Goal: Task Accomplishment & Management: Use online tool/utility

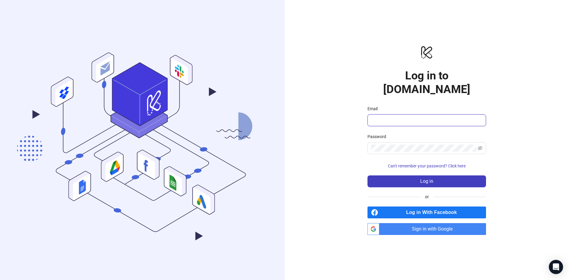
click at [398, 117] on input "Email" at bounding box center [426, 120] width 110 height 7
type input "**********"
click at [426, 223] on span "Sign in with Google" at bounding box center [434, 229] width 104 height 12
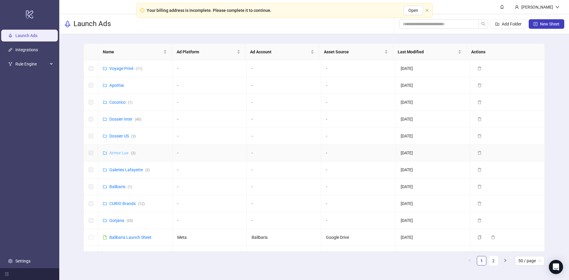
click at [122, 152] on link "Armor Lux ( 3 )" at bounding box center [122, 153] width 26 height 5
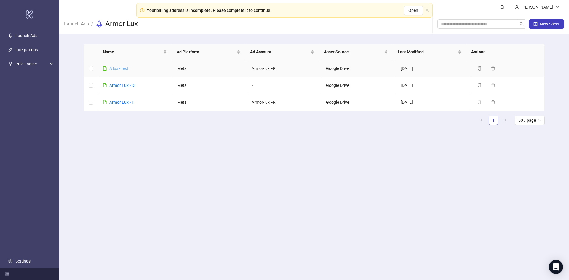
click at [121, 69] on link "A lux - test" at bounding box center [118, 68] width 19 height 5
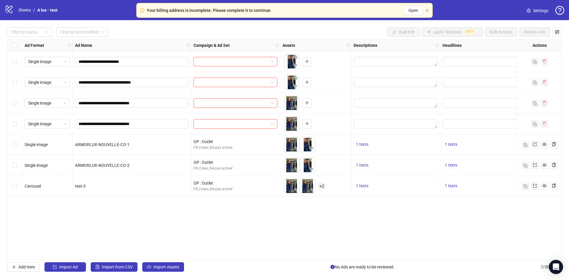
drag, startPoint x: 77, startPoint y: 267, endPoint x: 128, endPoint y: 228, distance: 64.9
click at [128, 228] on div "**********" at bounding box center [284, 149] width 569 height 259
click at [166, 267] on span "Import Assets" at bounding box center [166, 267] width 26 height 5
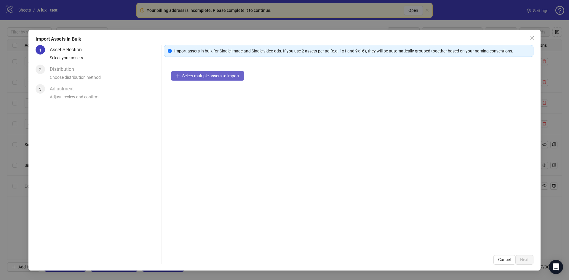
click at [218, 75] on span "Select multiple assets to import" at bounding box center [210, 75] width 57 height 5
click at [532, 37] on icon "close" at bounding box center [532, 38] width 4 height 4
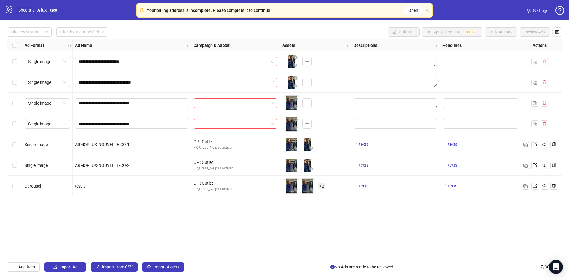
click at [28, 11] on link "Sheets" at bounding box center [24, 10] width 15 height 7
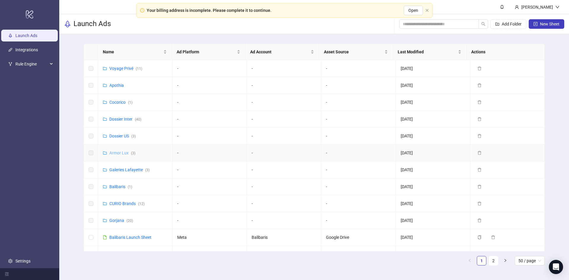
click at [127, 152] on link "Armor Lux ( 3 )" at bounding box center [122, 153] width 26 height 5
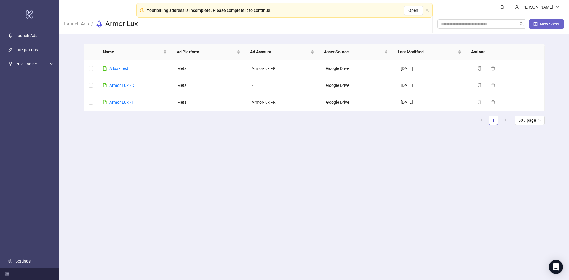
click at [548, 22] on button "New Sheet" at bounding box center [547, 23] width 36 height 9
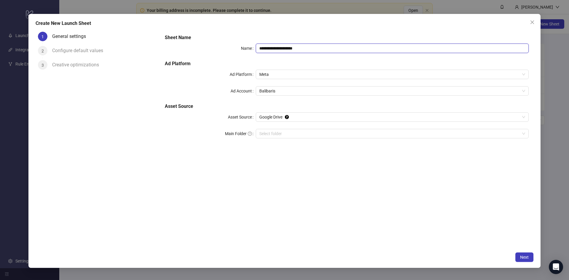
click at [300, 49] on input "**********" at bounding box center [392, 48] width 273 height 9
click at [289, 87] on span "Balibaris" at bounding box center [392, 91] width 266 height 9
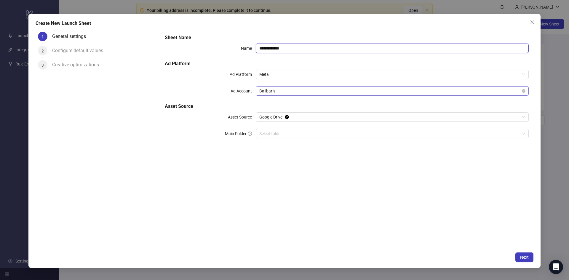
type input "**********"
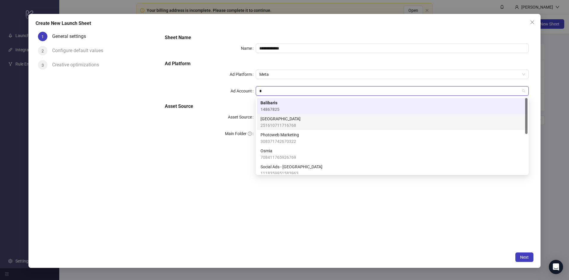
type input "**"
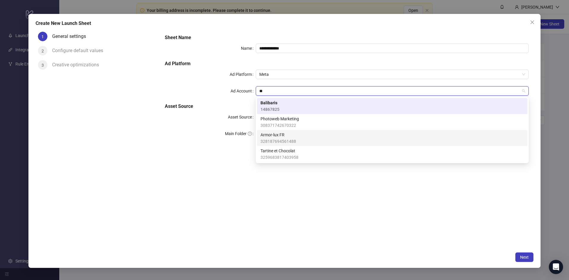
click at [290, 137] on span "Armor-lux FR" at bounding box center [278, 135] width 36 height 7
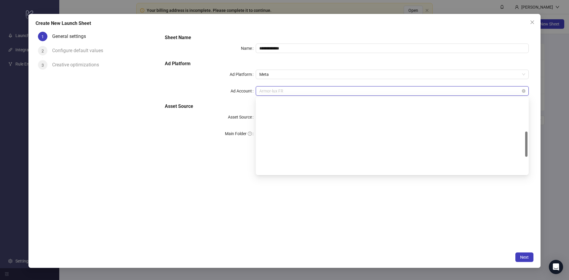
scroll to position [100, 0]
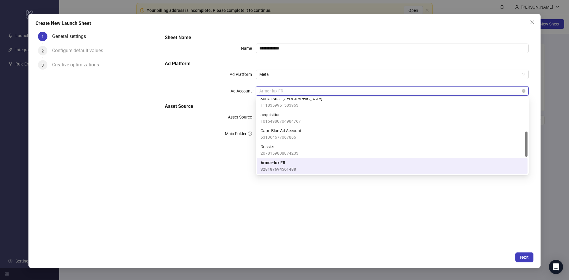
click at [285, 89] on span "Armor-lux FR" at bounding box center [392, 91] width 266 height 9
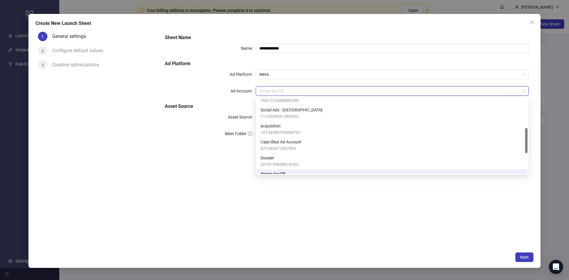
scroll to position [148, 0]
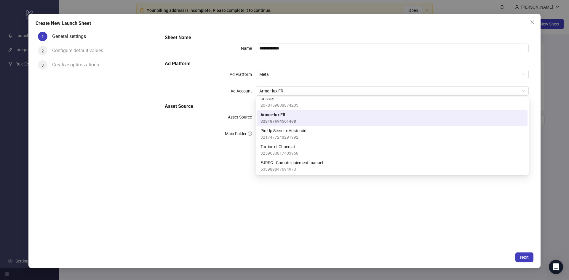
click at [213, 101] on div "**********" at bounding box center [346, 90] width 369 height 116
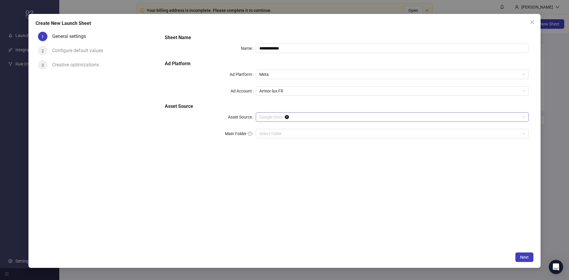
click at [294, 115] on span "Google Drive" at bounding box center [392, 117] width 266 height 9
click at [221, 127] on div "**********" at bounding box center [346, 90] width 369 height 116
click at [523, 259] on span "Next" at bounding box center [524, 257] width 9 height 5
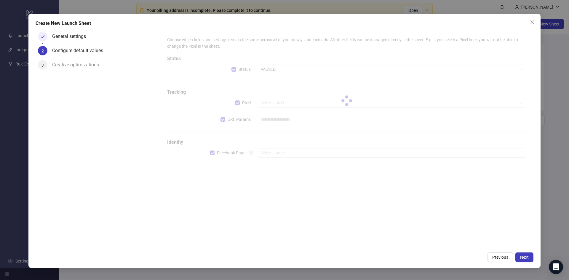
type input "**********"
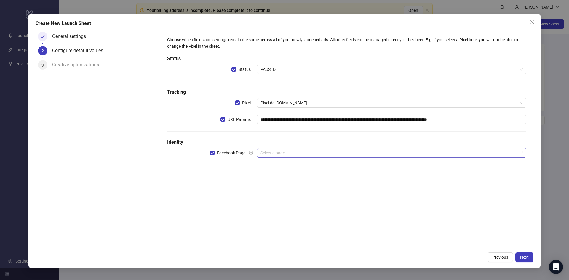
click at [274, 156] on input "search" at bounding box center [388, 152] width 257 height 9
type input "*****"
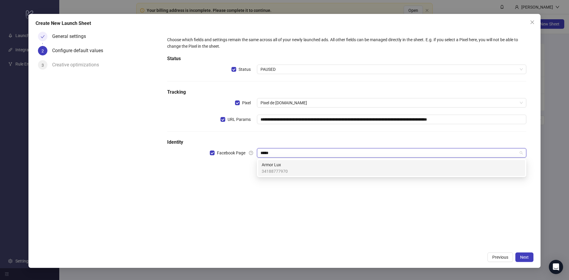
click at [277, 166] on span "Armor Lux" at bounding box center [275, 164] width 26 height 7
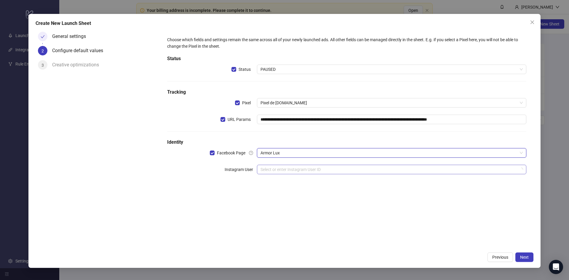
click at [280, 169] on input "search" at bounding box center [388, 169] width 257 height 9
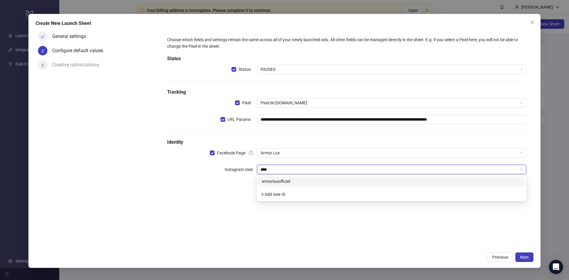
type input "*****"
click at [285, 180] on div "armorluxofficiel" at bounding box center [392, 181] width 260 height 7
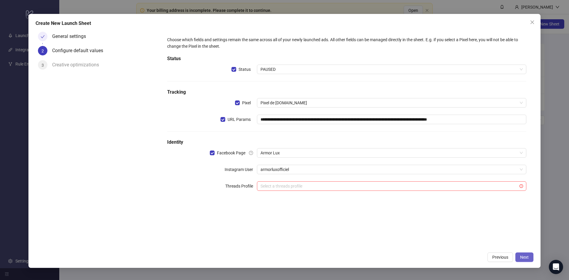
click at [522, 253] on button "Next" at bounding box center [524, 256] width 18 height 9
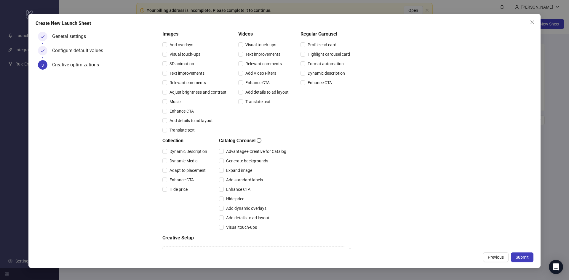
scroll to position [83, 0]
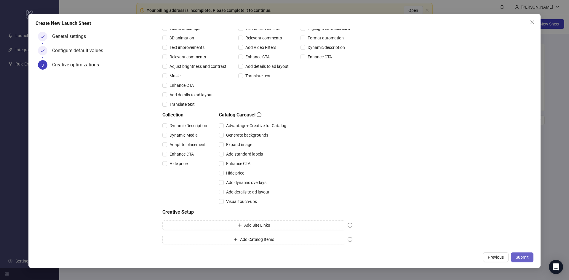
click at [518, 257] on span "Submit" at bounding box center [522, 257] width 13 height 5
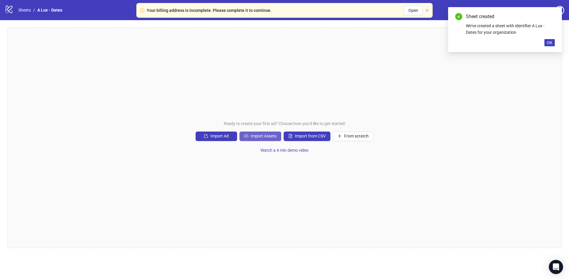
drag, startPoint x: 258, startPoint y: 130, endPoint x: 257, endPoint y: 135, distance: 5.5
click at [257, 131] on div "Ready to create your first ad? Choose how you'd like to get started: Import Ad …" at bounding box center [284, 137] width 555 height 221
click at [256, 137] on span "Import Assets" at bounding box center [264, 136] width 26 height 5
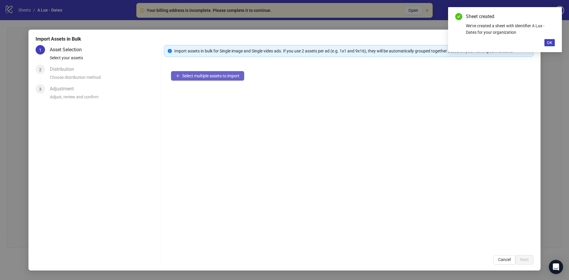
click at [183, 76] on span "Select multiple assets to import" at bounding box center [210, 75] width 57 height 5
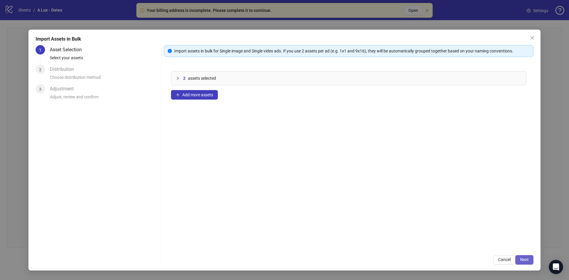
click at [527, 259] on span "Next" at bounding box center [524, 259] width 9 height 5
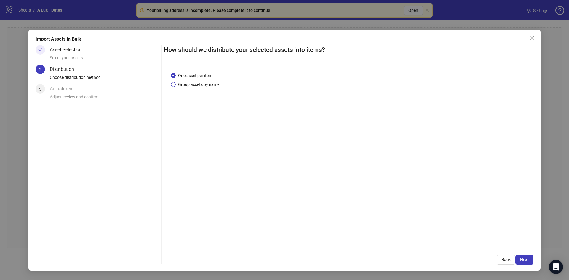
click at [192, 84] on span "Group assets by name" at bounding box center [199, 84] width 46 height 7
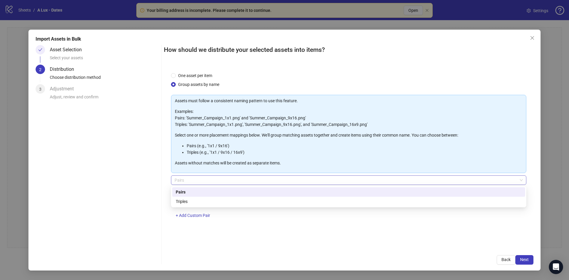
click at [318, 180] on span "Pairs" at bounding box center [349, 180] width 348 height 9
drag, startPoint x: 121, startPoint y: 195, endPoint x: 172, endPoint y: 198, distance: 51.6
click at [123, 195] on div "Asset Selection Select your assets 2 Distribution Choose distribution method 3 …" at bounding box center [97, 155] width 123 height 220
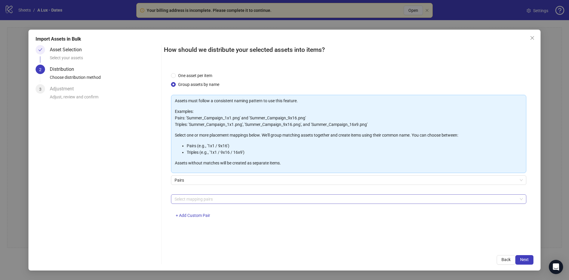
click at [196, 197] on div at bounding box center [345, 199] width 347 height 8
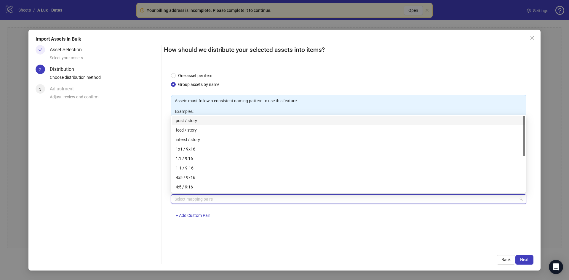
click at [194, 119] on div "post / story" at bounding box center [349, 120] width 346 height 7
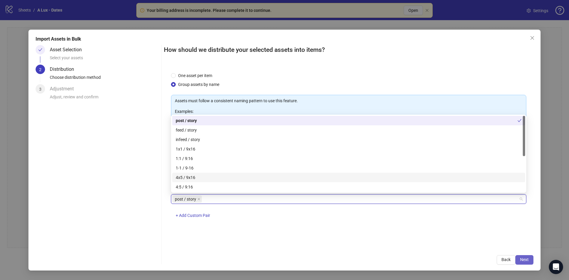
click at [526, 256] on button "Next" at bounding box center [524, 259] width 18 height 9
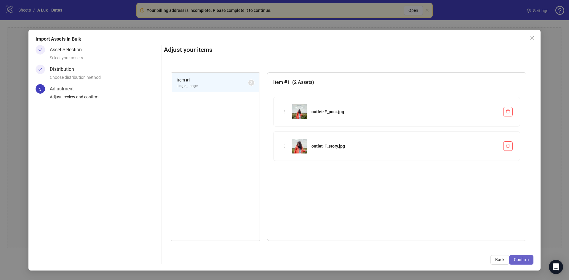
click at [531, 261] on button "Confirm" at bounding box center [521, 259] width 24 height 9
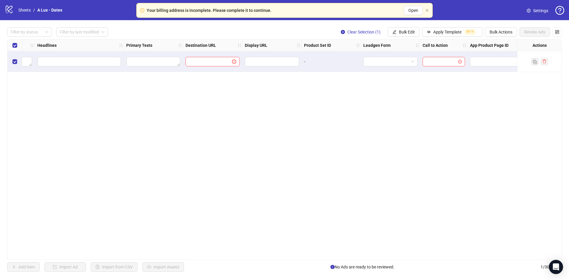
scroll to position [0, 415]
click at [557, 34] on span "button" at bounding box center [557, 32] width 4 height 5
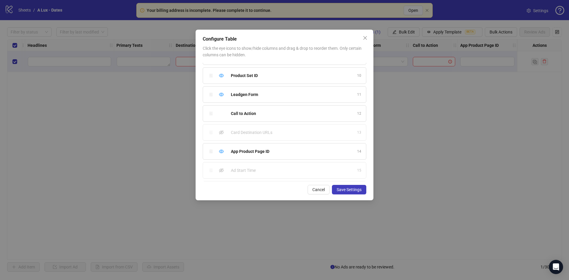
scroll to position [185, 0]
click at [223, 151] on icon "eye-invisible" at bounding box center [221, 151] width 5 height 5
click at [223, 169] on icon "eye-invisible" at bounding box center [221, 170] width 5 height 5
click at [342, 188] on span "Save Settings" at bounding box center [349, 189] width 25 height 5
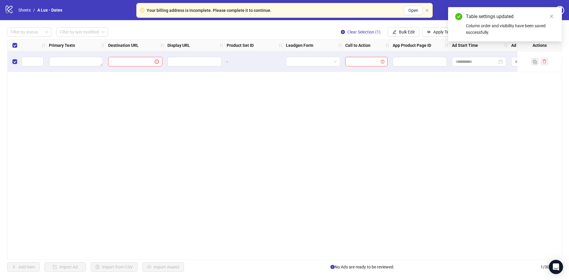
scroll to position [0, 533]
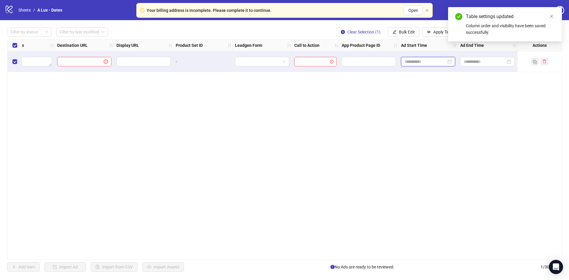
click at [424, 62] on input at bounding box center [425, 61] width 42 height 7
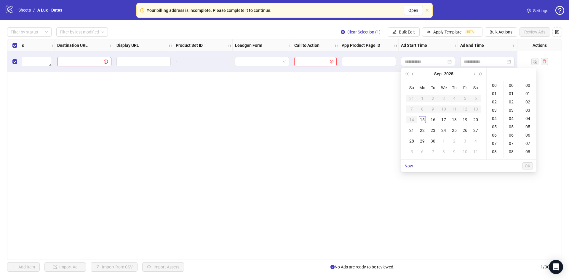
click at [286, 193] on div "Ad Format Ad Name Campaign & Ad Set Assets Descriptions Headlines Primary Texts…" at bounding box center [284, 149] width 555 height 221
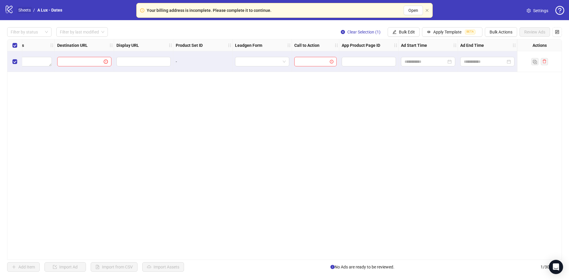
click at [20, 8] on link "Sheets" at bounding box center [24, 10] width 15 height 7
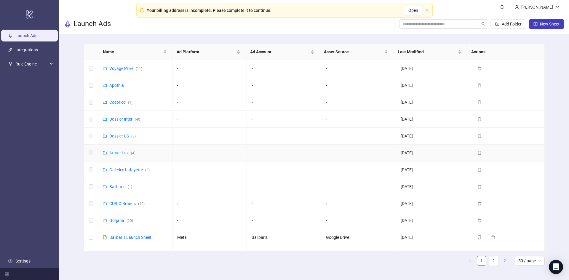
click at [115, 151] on link "Armor Lux ( 4 )" at bounding box center [122, 153] width 26 height 5
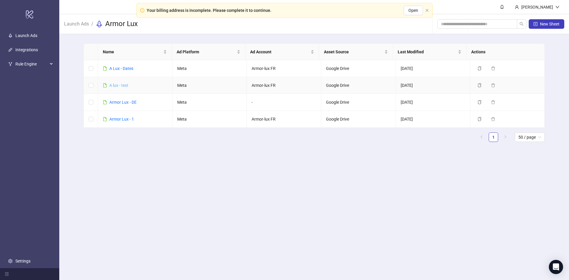
click at [119, 85] on link "A lux - test" at bounding box center [118, 85] width 19 height 5
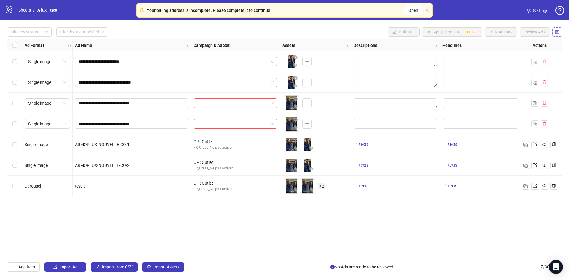
click at [556, 31] on icon "control" at bounding box center [557, 32] width 4 height 4
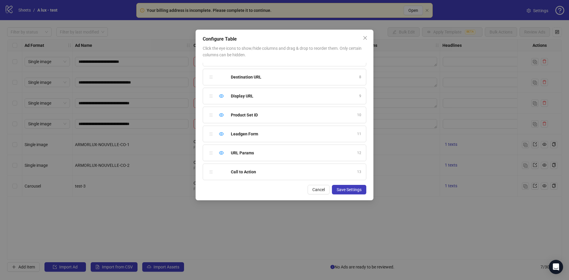
scroll to position [204, 0]
click at [224, 153] on div "Show column" at bounding box center [221, 151] width 7 height 7
click at [220, 167] on div "Ad End Time 17" at bounding box center [285, 170] width 164 height 17
click at [221, 170] on icon "eye-invisible" at bounding box center [221, 171] width 5 height 4
click at [344, 192] on span "Save Settings" at bounding box center [349, 189] width 25 height 5
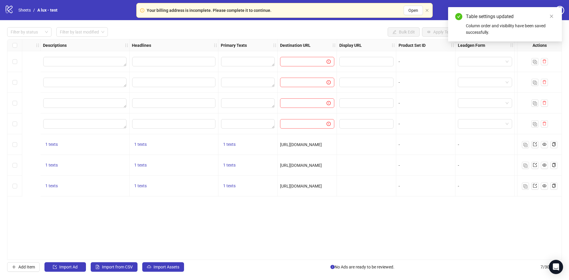
scroll to position [0, 593]
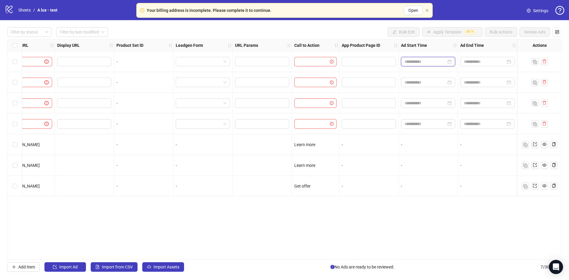
click at [434, 59] on input at bounding box center [425, 61] width 42 height 7
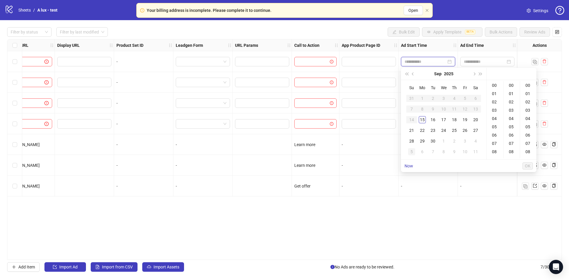
type input "**********"
click at [369, 222] on div "Ad Format Ad Name Campaign & Ad Set Assets Descriptions Headlines Primary Texts…" at bounding box center [284, 149] width 555 height 221
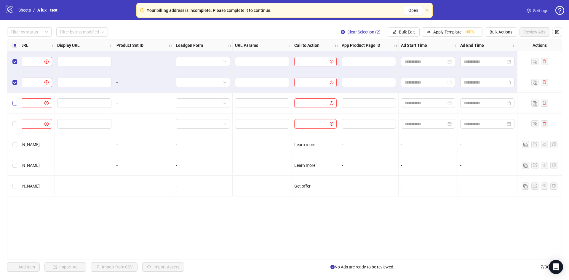
click at [17, 100] on div "Select row 3" at bounding box center [14, 103] width 15 height 21
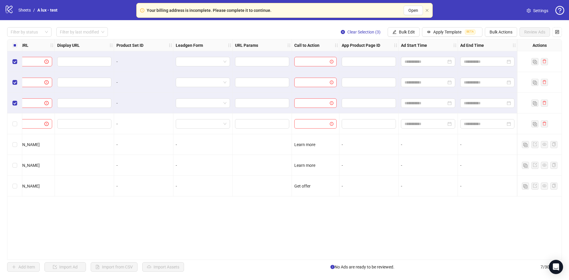
click at [18, 124] on div "Select row 4" at bounding box center [14, 123] width 15 height 21
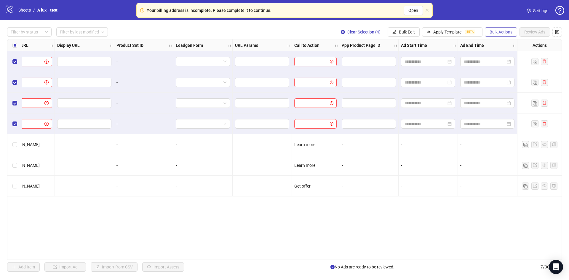
click at [502, 33] on span "Bulk Actions" at bounding box center [500, 32] width 23 height 5
click at [498, 44] on span "Delete" at bounding box center [509, 44] width 41 height 7
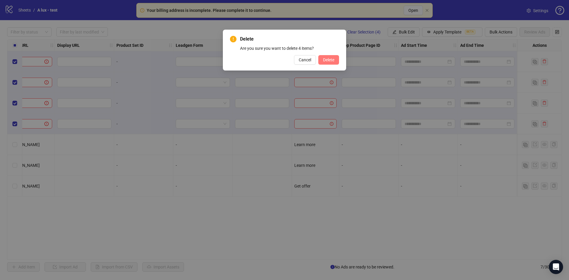
click at [335, 60] on button "Delete" at bounding box center [328, 59] width 21 height 9
